Goal: Task Accomplishment & Management: Use online tool/utility

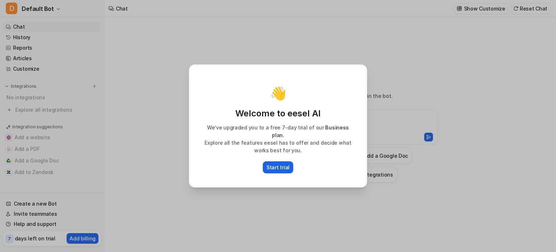
type textarea "**********"
click at [268, 171] on p "Start trial" at bounding box center [277, 167] width 23 height 8
